Goal: Register for event/course

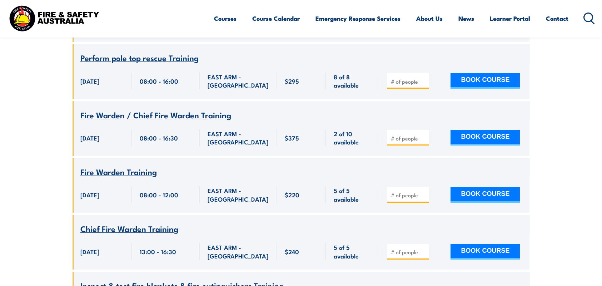
scroll to position [1057, 0]
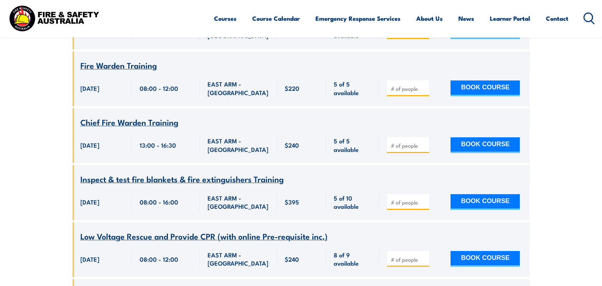
click at [406, 199] on input "number" at bounding box center [409, 202] width 36 height 7
click at [423, 199] on input "1" at bounding box center [409, 202] width 36 height 7
type input "2"
click at [423, 199] on input "2" at bounding box center [409, 202] width 36 height 7
click at [428, 175] on div "Inspect & test fire blankets & fire extinguishers Training" at bounding box center [301, 179] width 442 height 9
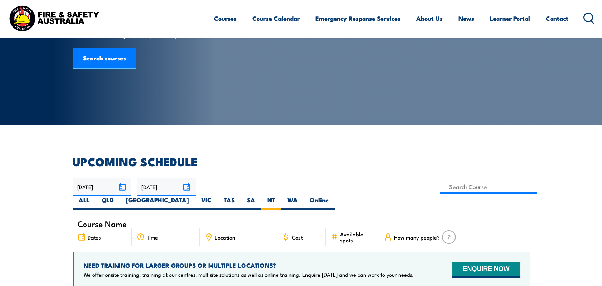
scroll to position [250, 0]
